Goal: Browse casually: Explore the website without a specific task or goal

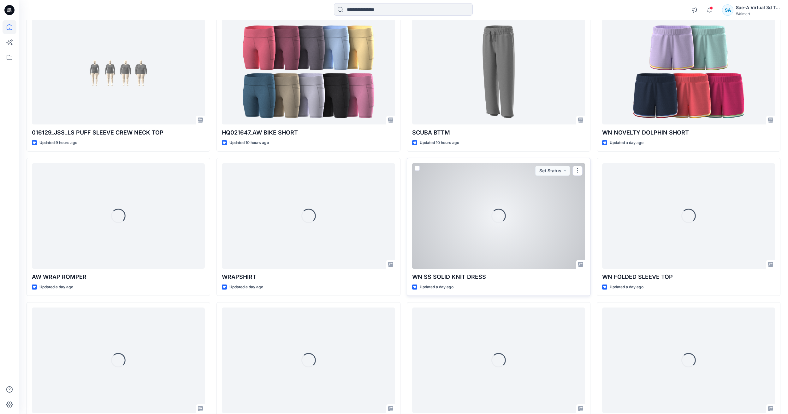
scroll to position [410, 0]
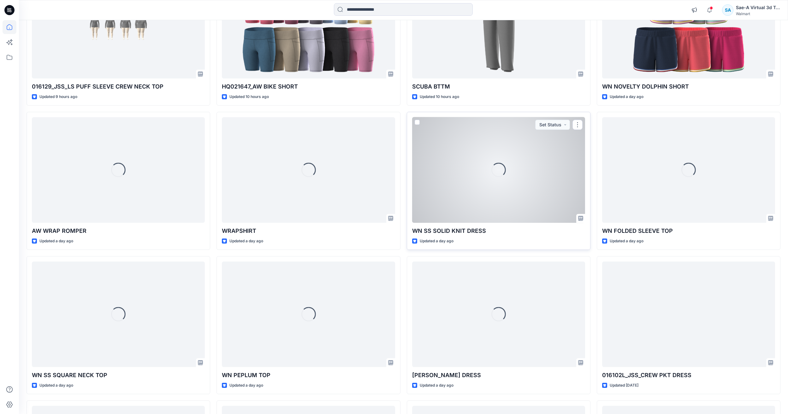
click at [497, 199] on div "Loading..." at bounding box center [498, 170] width 173 height 106
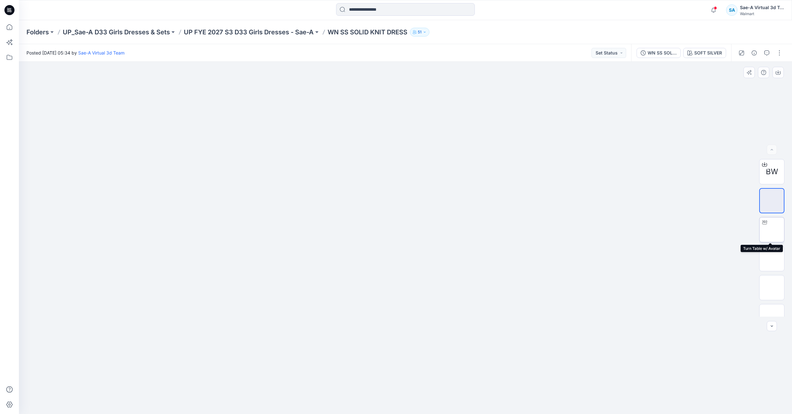
click at [772, 230] on img at bounding box center [772, 230] width 0 height 0
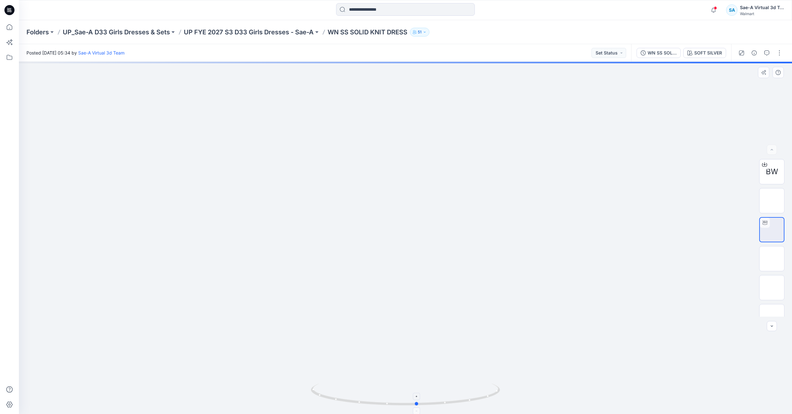
drag, startPoint x: 439, startPoint y: 402, endPoint x: 444, endPoint y: 403, distance: 5.2
click at [446, 403] on icon at bounding box center [406, 396] width 191 height 24
drag, startPoint x: 446, startPoint y: 402, endPoint x: 500, endPoint y: 406, distance: 53.5
click at [500, 406] on icon at bounding box center [406, 396] width 191 height 24
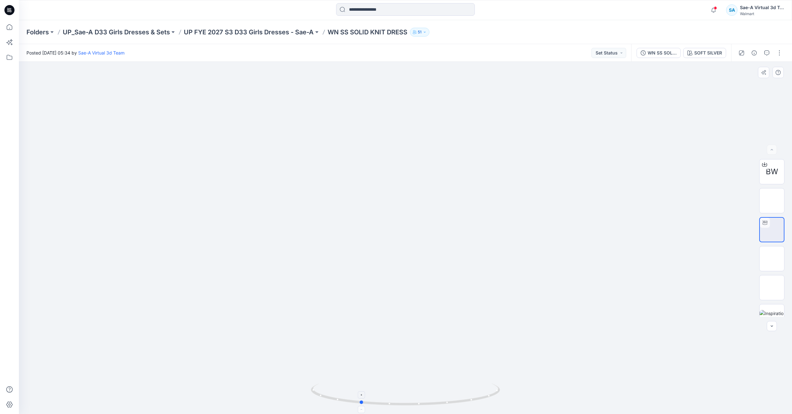
drag, startPoint x: 441, startPoint y: 404, endPoint x: 331, endPoint y: 403, distance: 110.4
click at [331, 403] on icon at bounding box center [406, 396] width 191 height 24
drag, startPoint x: 340, startPoint y: 403, endPoint x: 370, endPoint y: 408, distance: 30.6
click at [370, 408] on div at bounding box center [405, 399] width 189 height 32
drag, startPoint x: 487, startPoint y: 402, endPoint x: 409, endPoint y: 403, distance: 77.6
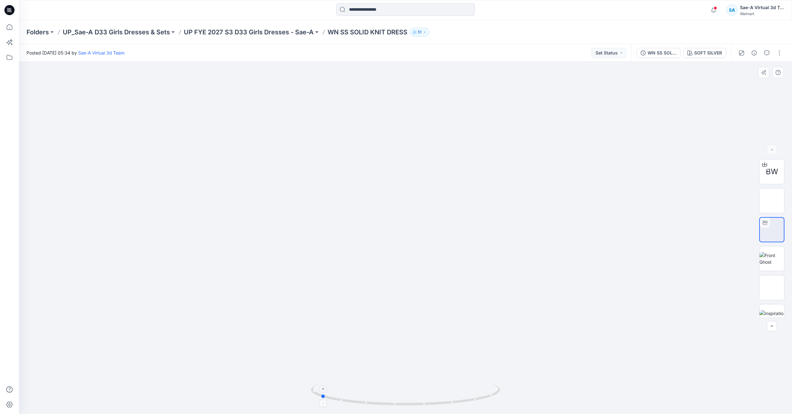
click at [409, 403] on icon at bounding box center [406, 396] width 191 height 24
click at [14, 28] on icon at bounding box center [10, 27] width 14 height 14
